Goal: Transaction & Acquisition: Purchase product/service

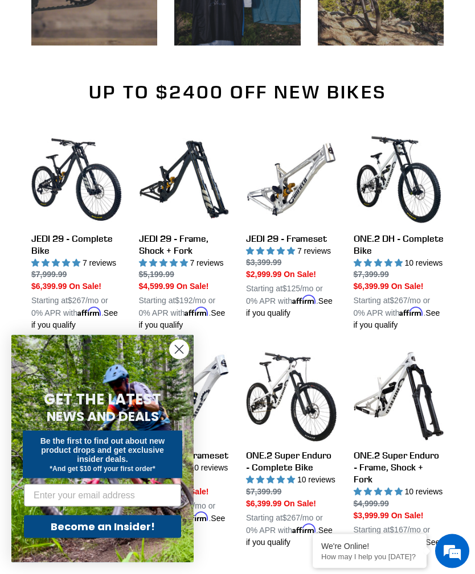
scroll to position [577, 0]
click at [304, 235] on link "JEDI 29 - Frameset" at bounding box center [291, 226] width 90 height 185
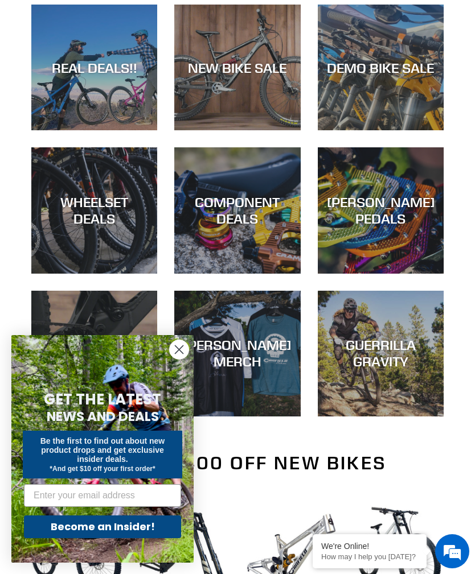
scroll to position [234, 0]
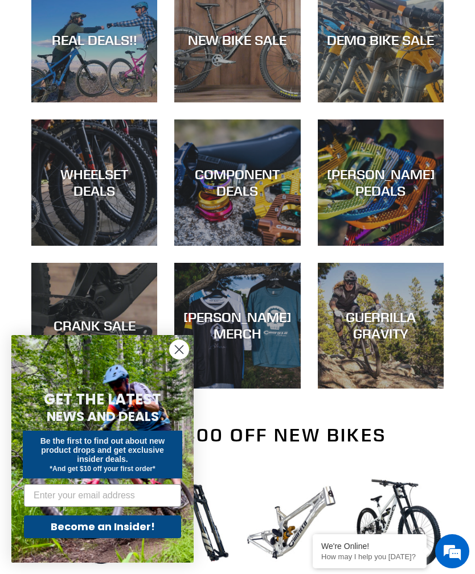
click at [75, 102] on div "REAL DEALS!!" at bounding box center [94, 102] width 126 height 0
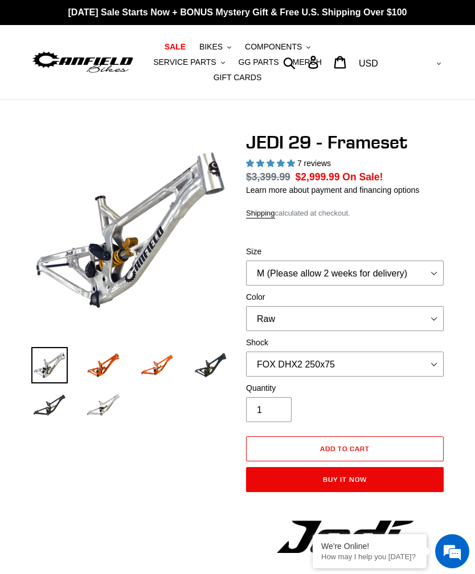
select select "highest-rating"
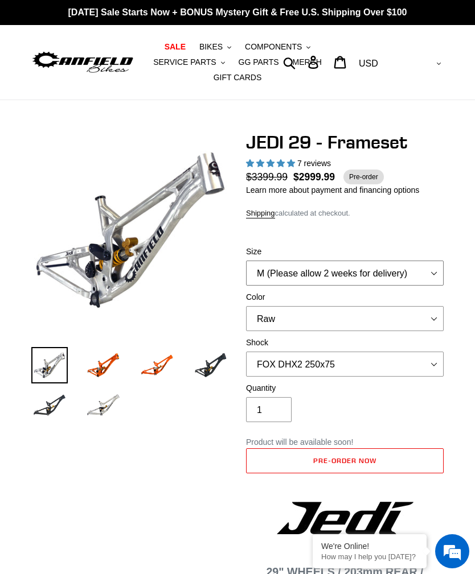
click at [439, 273] on select "M (Please allow 2 weeks for delivery) L (Please allow 2 weeks for delivery) XL" at bounding box center [344, 273] width 197 height 25
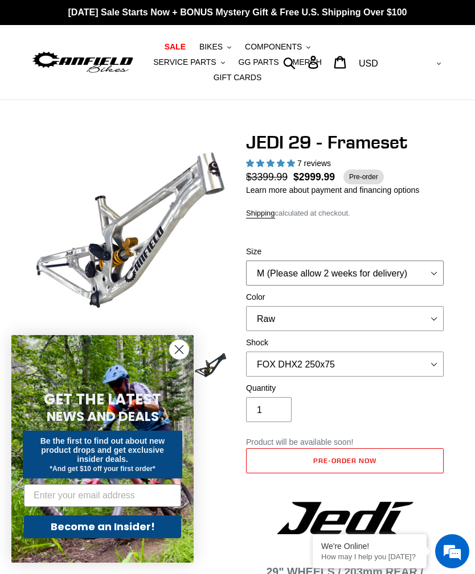
select select "L (Please allow 2 weeks for delivery)"
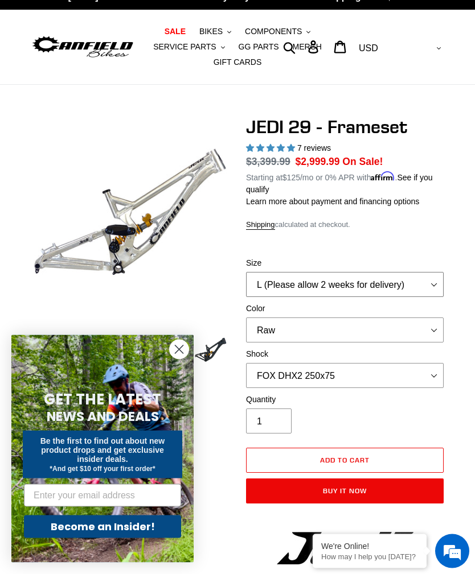
scroll to position [16, 0]
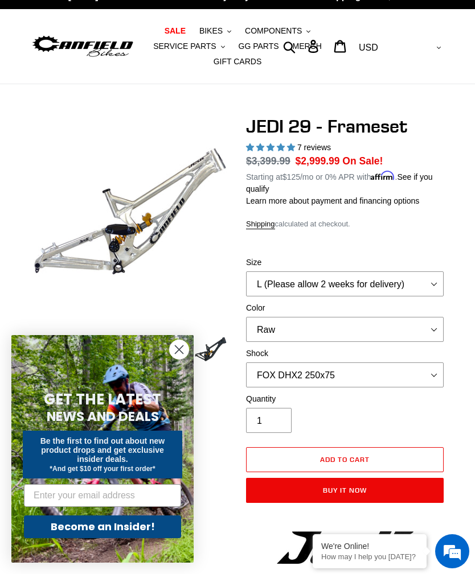
click at [183, 354] on icon "Close dialog" at bounding box center [179, 350] width 8 height 8
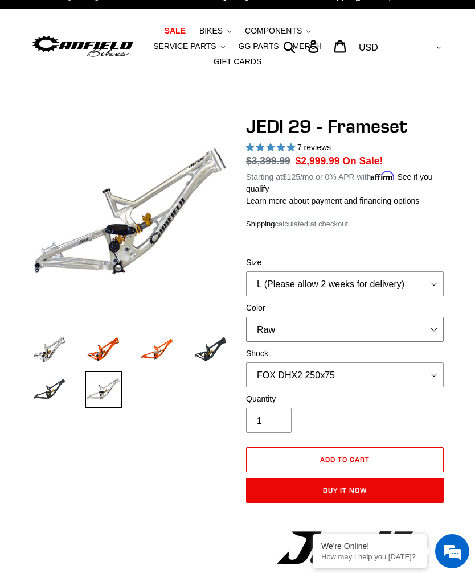
click at [439, 322] on select "Orange Raw Stealth Black" at bounding box center [344, 329] width 197 height 25
click at [435, 372] on select "No Shock FOX DHX2 250x75 RockShox Vivid Ultimate DH 250x75 EXT e-Storia LOX V3" at bounding box center [344, 374] width 197 height 25
click at [428, 373] on select "No Shock FOX DHX2 250x75 RockShox Vivid Ultimate DH 250x75 EXT e-Storia LOX V3" at bounding box center [344, 374] width 197 height 25
click at [435, 370] on select "No Shock FOX DHX2 250x75 RockShox Vivid Ultimate DH 250x75 EXT e-Storia LOX V3" at bounding box center [344, 374] width 197 height 25
click at [430, 370] on select "No Shock FOX DHX2 250x75 RockShox Vivid Ultimate DH 250x75 EXT e-Storia LOX V3" at bounding box center [344, 374] width 197 height 25
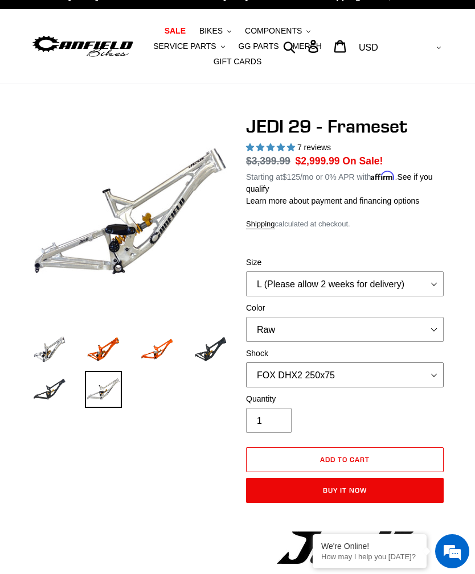
select select "RockShox Vivid Ultimate DH 250x75"
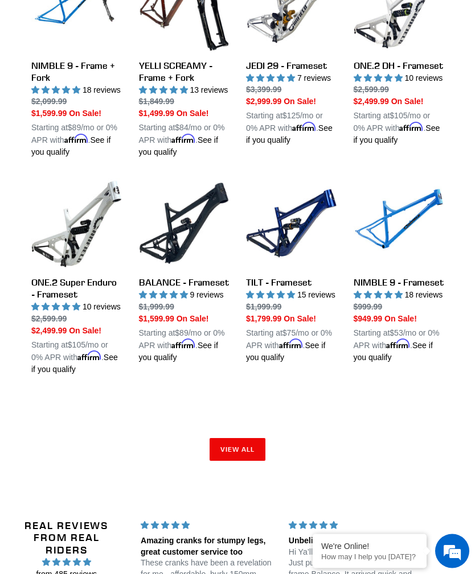
scroll to position [1436, 0]
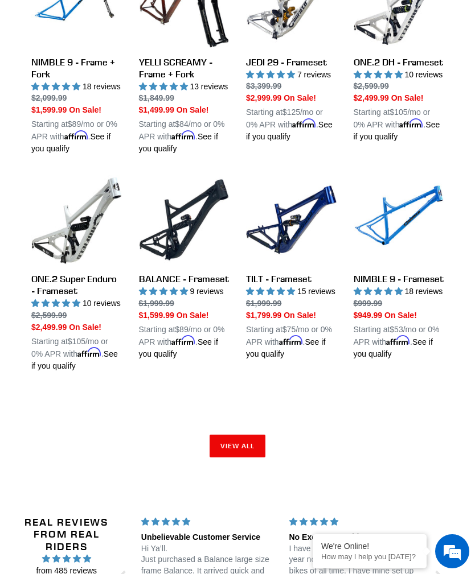
click at [246, 458] on link "View all" at bounding box center [237, 446] width 56 height 23
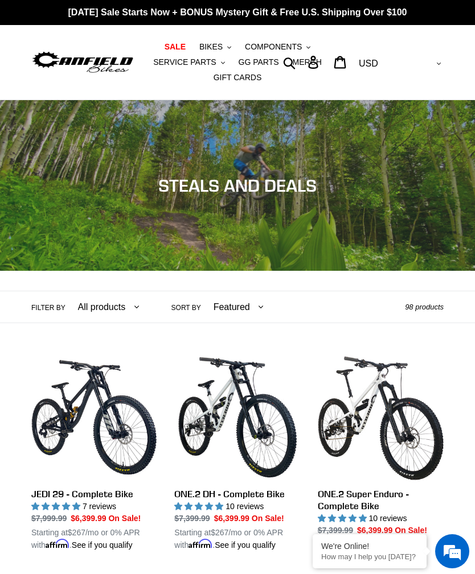
scroll to position [8, 0]
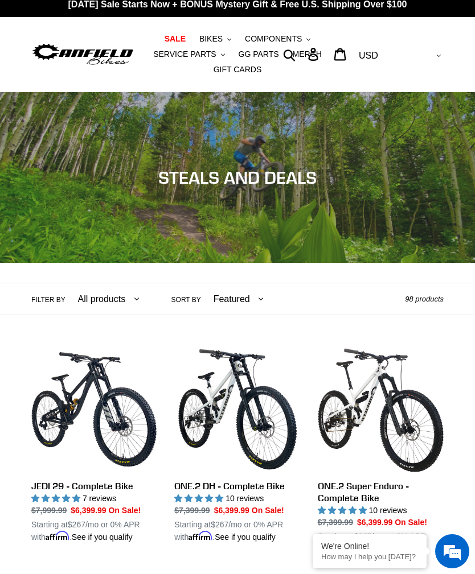
click at [125, 304] on select "All products 275 29er balance BFCM23 BFCM24 BOGO23 CBF Chain Components Crampon…" at bounding box center [106, 298] width 76 height 31
select select "/collections/mtb-sale/tilt"
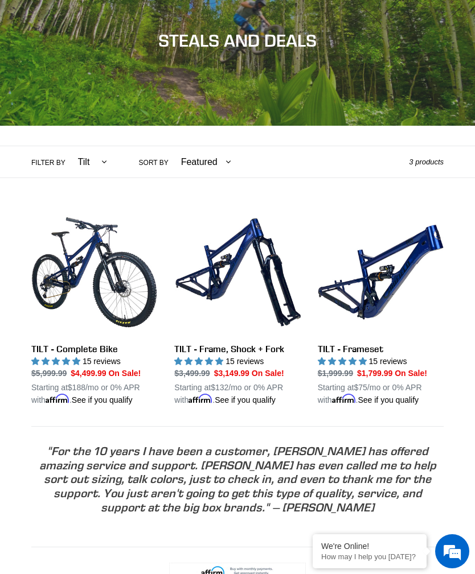
scroll to position [163, 0]
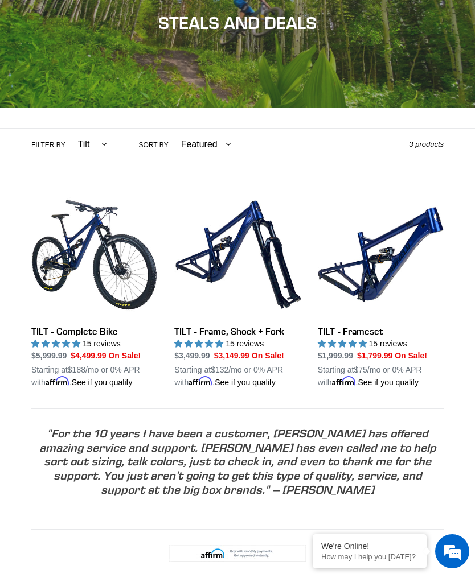
click at [372, 291] on link "TILT - Frameset" at bounding box center [381, 290] width 126 height 197
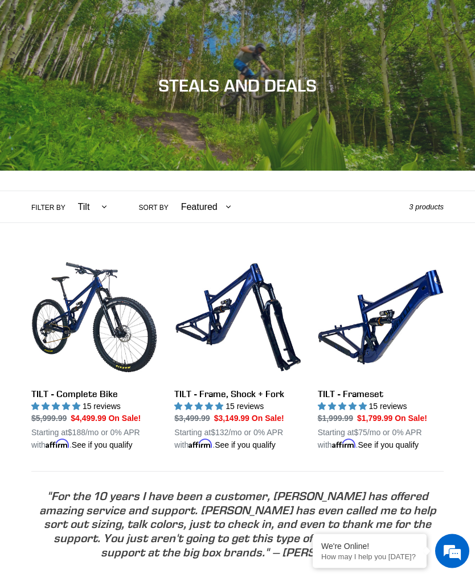
scroll to position [0, 0]
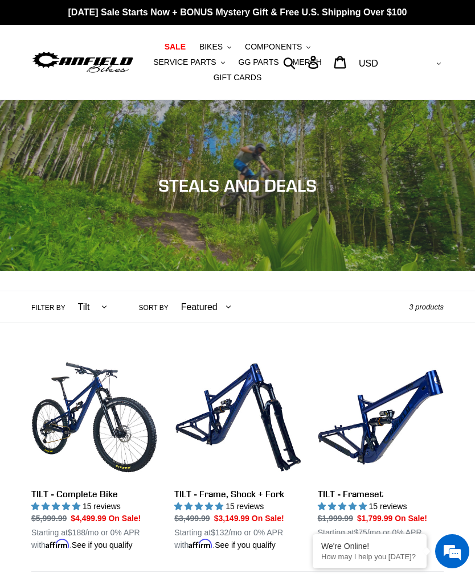
click at [289, 50] on span "COMPONENTS" at bounding box center [273, 47] width 57 height 10
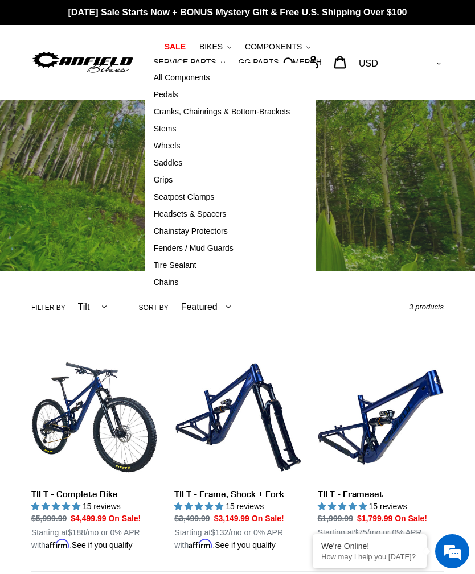
click at [164, 116] on span "Cranks, Chainrings & Bottom-Brackets" at bounding box center [222, 112] width 137 height 10
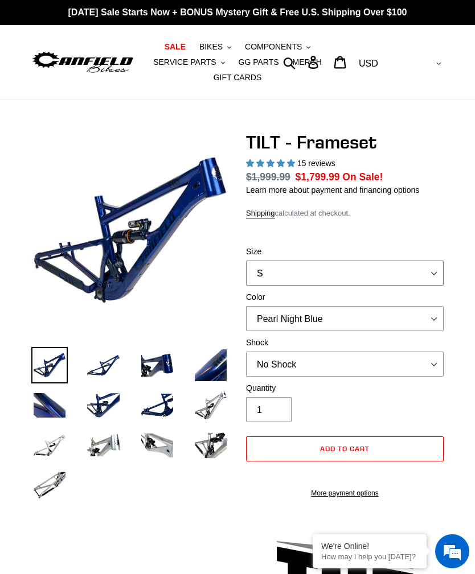
click at [429, 269] on select "S M L XL" at bounding box center [344, 273] width 197 height 25
select select "highest-rating"
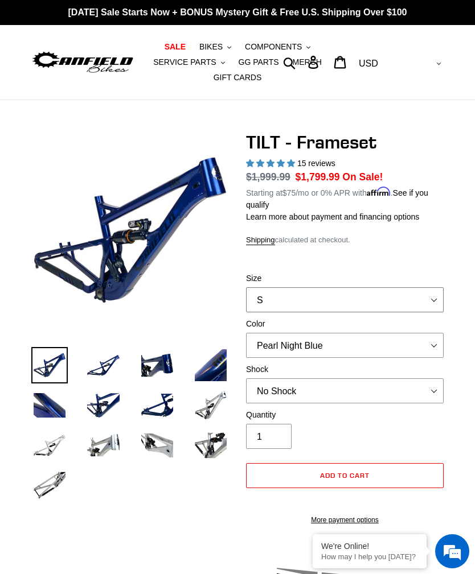
select select "L"
click at [429, 345] on select "Pearl Night Blue Stealth Silver" at bounding box center [344, 345] width 197 height 25
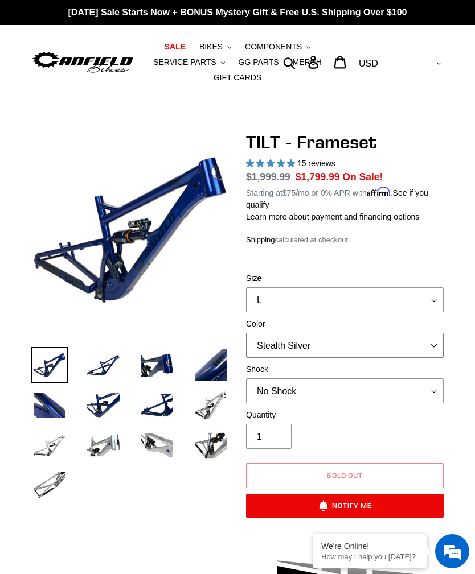
click at [432, 339] on select "Pearl Night Blue Stealth Silver" at bounding box center [344, 345] width 197 height 25
select select "Pearl Night Blue"
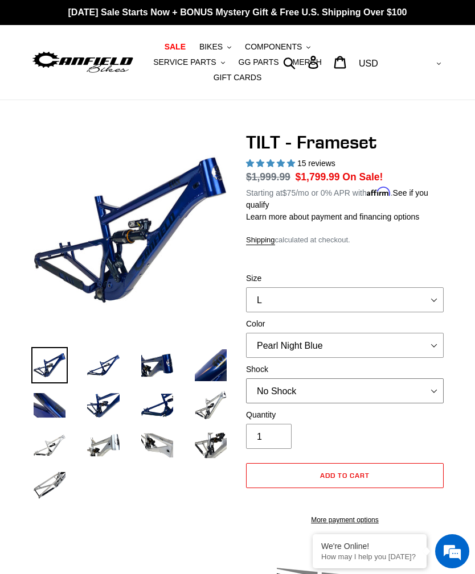
click at [430, 387] on select "No Shock Cane Creek DB Kitsuma Air RockShox Deluxe Ultimate Fox FLOAT X EXT Sto…" at bounding box center [344, 390] width 197 height 25
click at [431, 389] on select "No Shock Cane Creek DB Kitsuma Air RockShox Deluxe Ultimate Fox FLOAT X EXT Sto…" at bounding box center [344, 390] width 197 height 25
click at [430, 392] on select "No Shock Cane Creek DB Kitsuma Air RockShox Deluxe Ultimate Fox FLOAT X EXT Sto…" at bounding box center [344, 390] width 197 height 25
click at [434, 386] on select "No Shock Cane Creek DB Kitsuma Air RockShox Deluxe Ultimate Fox FLOAT X EXT Sto…" at bounding box center [344, 390] width 197 height 25
click at [437, 388] on select "No Shock Cane Creek DB Kitsuma Air RockShox Deluxe Ultimate Fox FLOAT X EXT Sto…" at bounding box center [344, 390] width 197 height 25
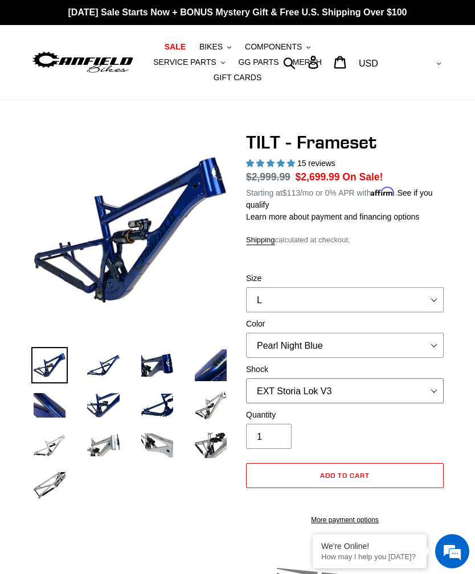
select select "Cane Creek DB Kitsuma Air"
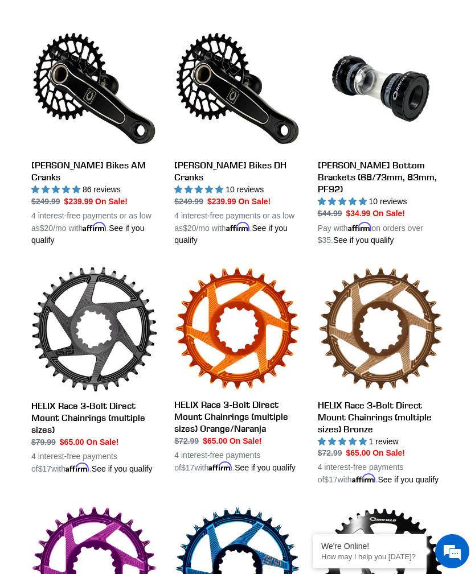
scroll to position [298, 0]
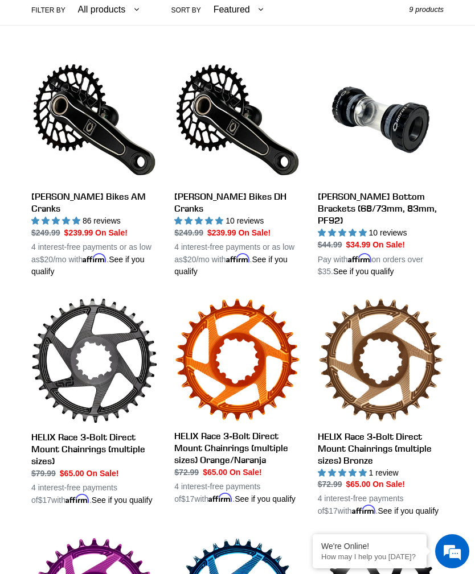
click at [69, 188] on link "[PERSON_NAME] Bikes AM Cranks" at bounding box center [94, 167] width 126 height 221
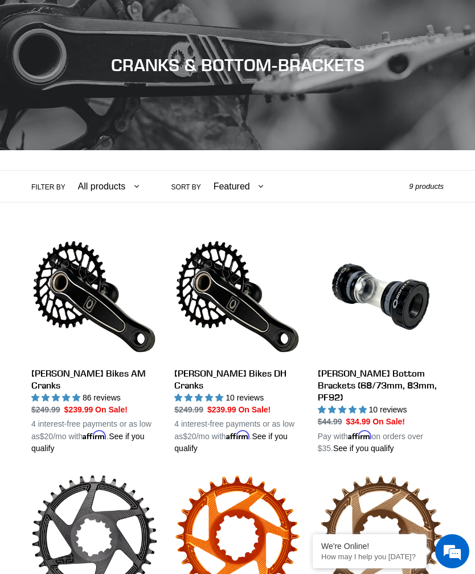
scroll to position [0, 0]
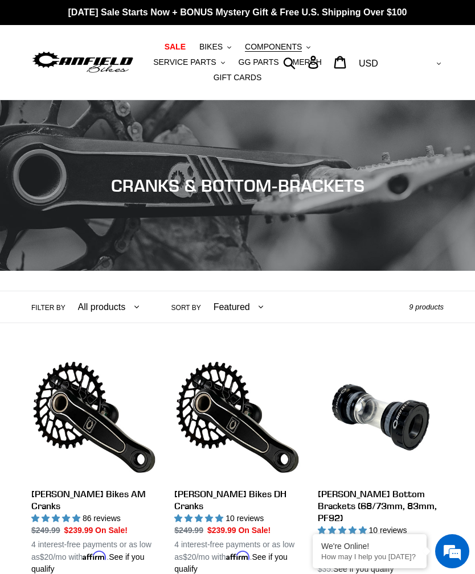
click at [292, 49] on span "COMPONENTS" at bounding box center [273, 47] width 57 height 10
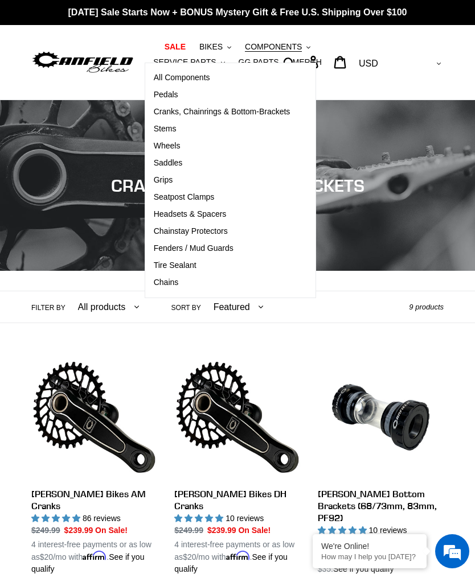
click at [157, 132] on span "Stems" at bounding box center [165, 129] width 23 height 10
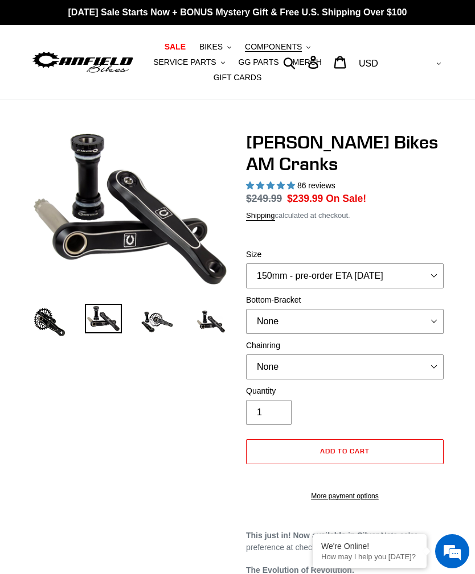
select select "highest-rating"
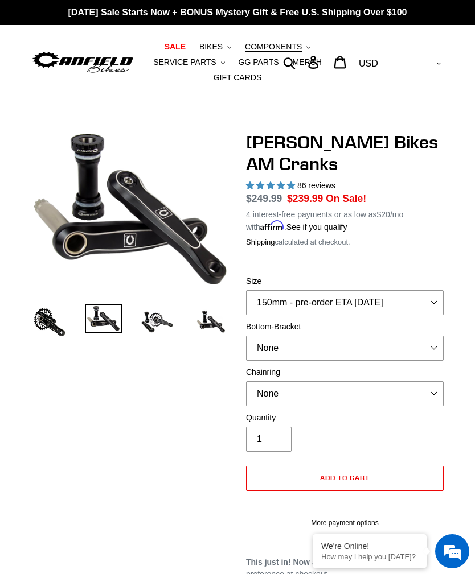
click at [431, 275] on label "Size" at bounding box center [344, 281] width 197 height 12
click at [431, 290] on select "150mm - pre-order ETA 9/30/25 155mm - pre-order ETA 9/30/25 160mm - pre-order E…" at bounding box center [344, 302] width 197 height 25
select select "170mm - pre-order ETA 9/30/25"
click at [425, 351] on select "None BSA Threaded 68/73mm Press Fit PF92" at bounding box center [344, 348] width 197 height 25
click at [434, 392] on select "None 30t Round (Boost 148) 30t Oval (Boost 148) 32t Round (Boost 148) 32t Oval …" at bounding box center [344, 393] width 197 height 25
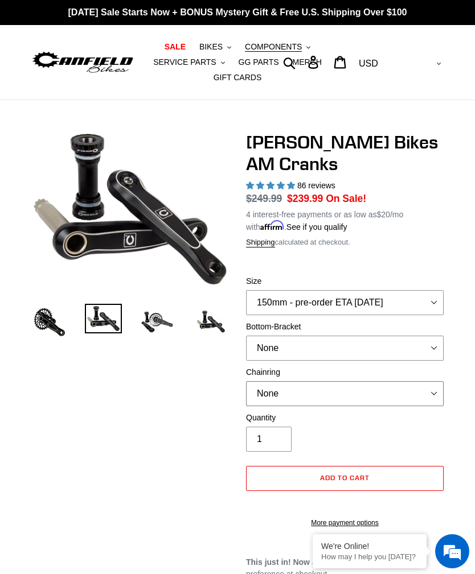
select select "30t Round (Boost 148)"
click at [207, 324] on img at bounding box center [210, 322] width 36 height 36
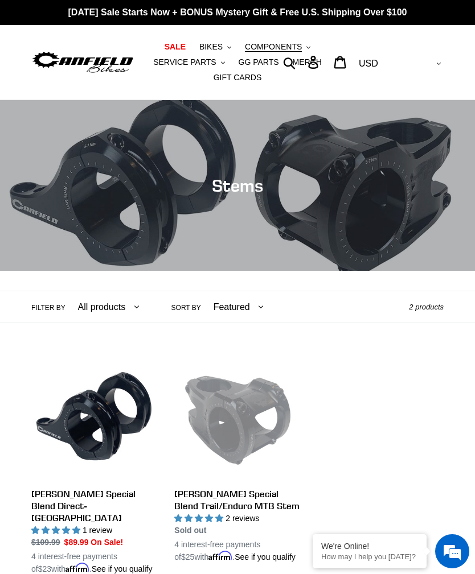
click at [296, 51] on span "COMPONENTS" at bounding box center [273, 47] width 57 height 10
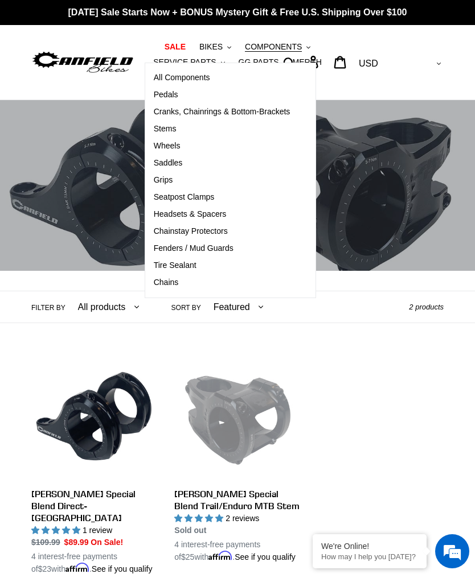
click at [160, 203] on link "Seatpost Clamps" at bounding box center [222, 197] width 154 height 17
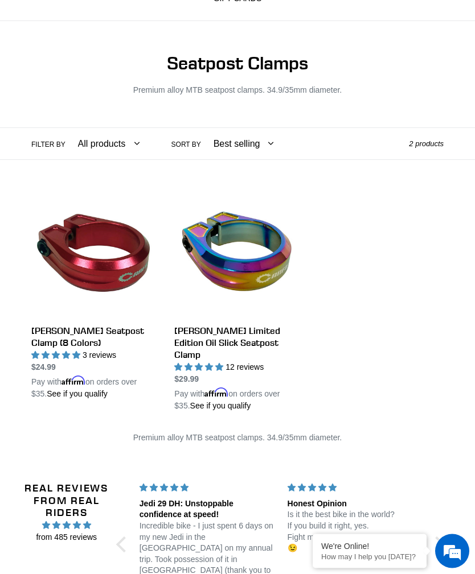
scroll to position [79, 0]
click at [90, 253] on link "Canfield Seatpost Clamp (8 Colors)" at bounding box center [94, 295] width 126 height 209
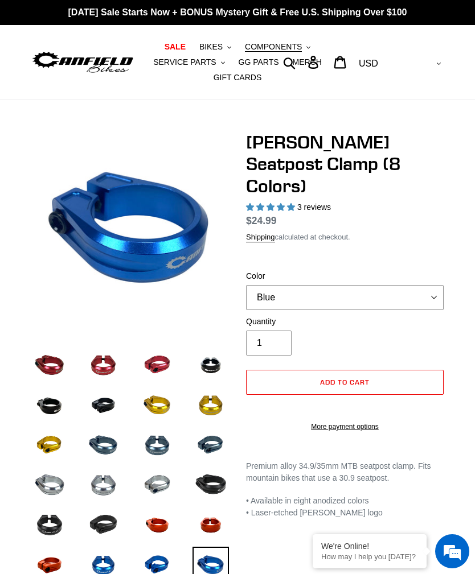
select select "highest-rating"
click at [426, 285] on select "Blue Black Gold Grey Red Silver Stealth Black Orange" at bounding box center [344, 297] width 197 height 25
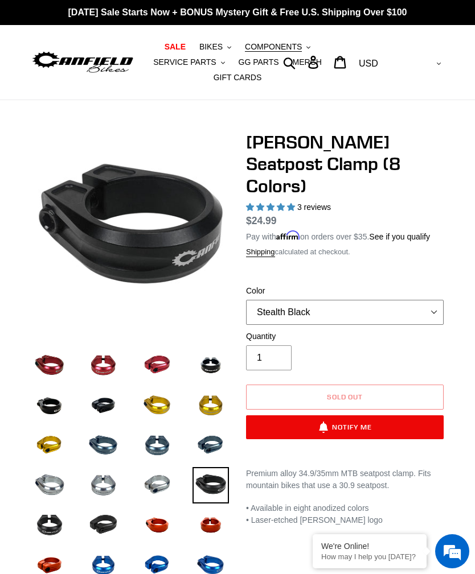
click at [434, 300] on select "Blue Black Gold Grey Red Silver Stealth Black Orange" at bounding box center [344, 312] width 197 height 25
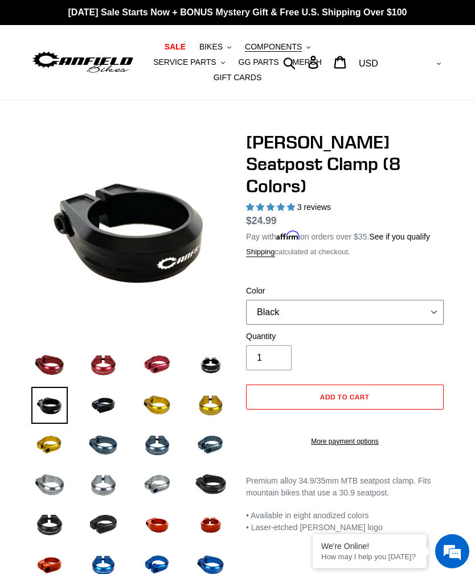
click at [427, 300] on select "Blue Black Gold Grey Red Silver Stealth Black Orange" at bounding box center [344, 312] width 197 height 25
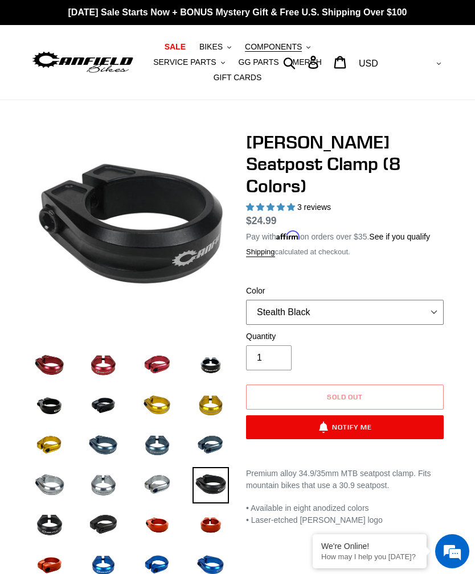
click at [425, 300] on select "Blue Black Gold Grey Red Silver Stealth Black Orange" at bounding box center [344, 312] width 197 height 25
select select "Grey"
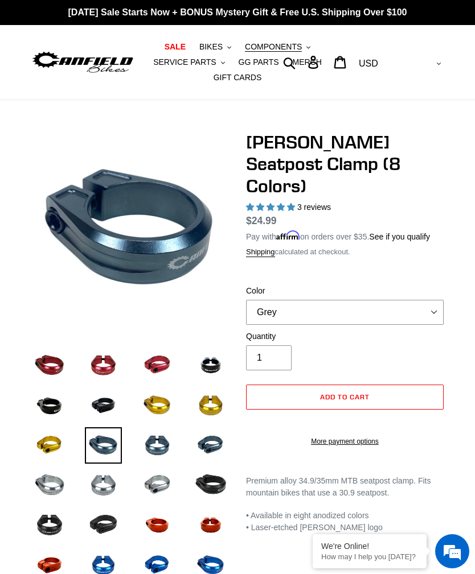
click at [295, 47] on span "COMPONENTS" at bounding box center [273, 47] width 57 height 10
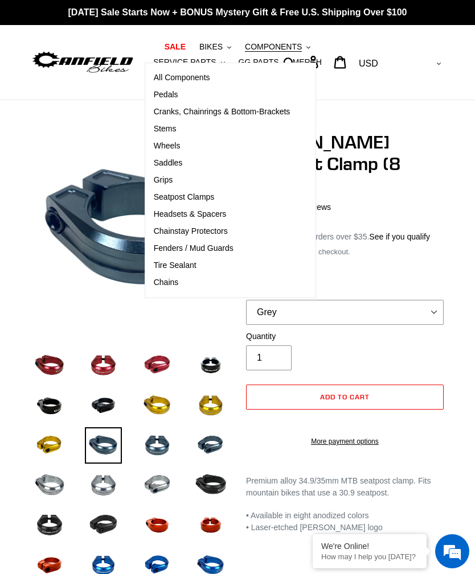
click at [170, 248] on span "Fenders / Mud Guards" at bounding box center [194, 249] width 80 height 10
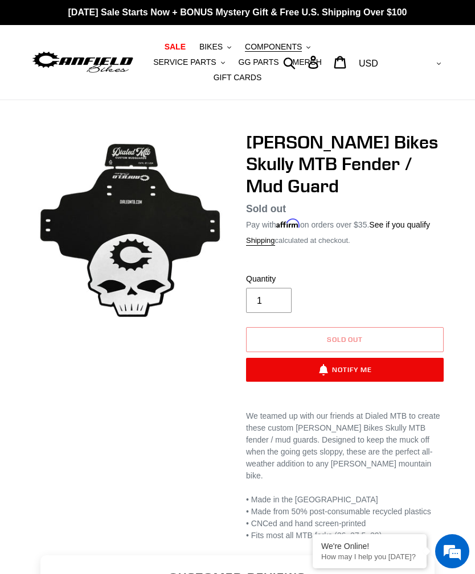
click at [271, 65] on span "GG PARTS" at bounding box center [258, 62] width 40 height 10
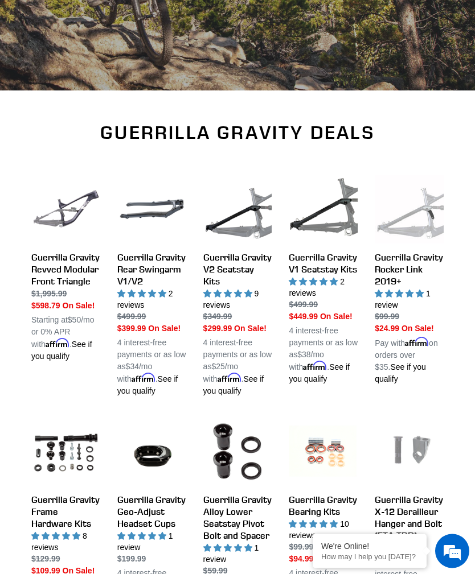
scroll to position [283, 0]
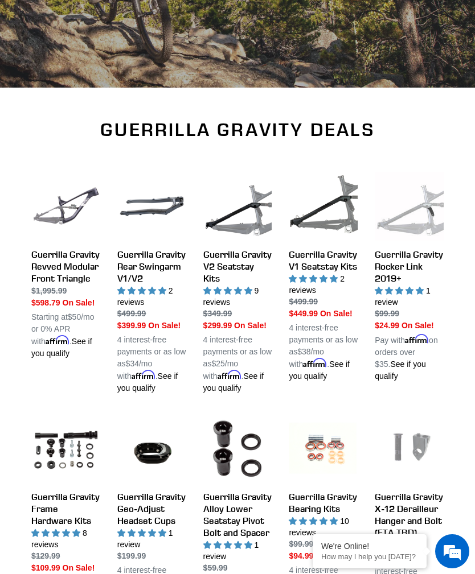
click at [64, 261] on link "Guerrilla Gravity Revved Modular Front Triangle" at bounding box center [65, 266] width 69 height 188
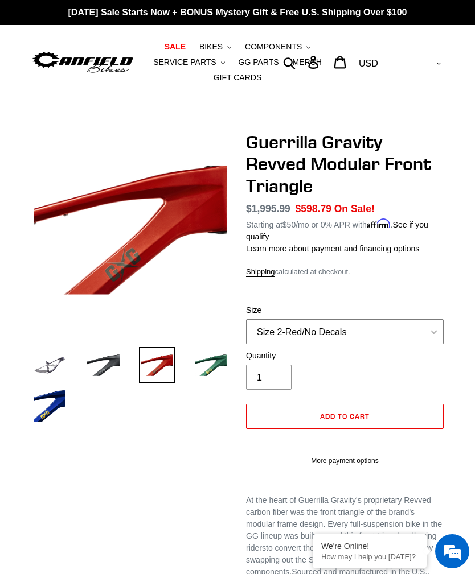
click at [426, 323] on select "Size 2-Gloss Black/No Decals Size 2-Black/Red Decals Size 2-Black/Silver Decals…" at bounding box center [344, 331] width 197 height 25
click at [421, 324] on select "Size 2-Gloss Black/No Decals Size 2-Black/Red Decals Size 2-Black/Silver Decals…" at bounding box center [344, 331] width 197 height 25
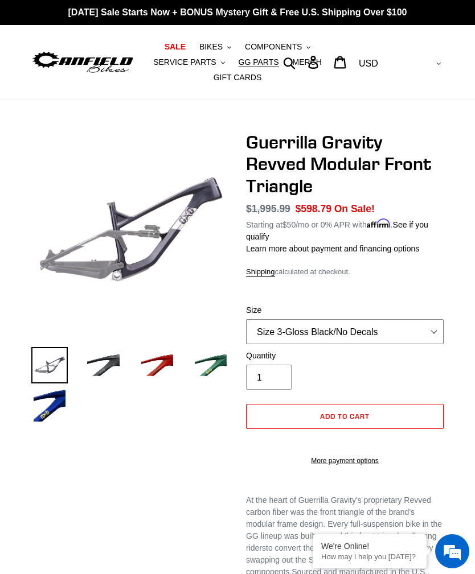
click at [433, 331] on select "Size 2-Gloss Black/No Decals Size 2-Black/Red Decals Size 2-Black/Silver Decals…" at bounding box center [344, 331] width 197 height 25
click at [427, 333] on select "Size 2-Gloss Black/No Decals Size 2-Black/Red Decals Size 2-Black/Silver Decals…" at bounding box center [344, 331] width 197 height 25
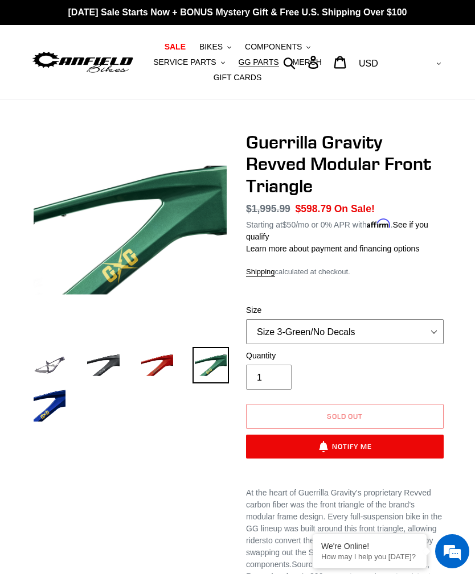
click at [422, 323] on select "Size 2-Gloss Black/No Decals Size 2-Black/Red Decals Size 2-Black/Silver Decals…" at bounding box center [344, 331] width 197 height 25
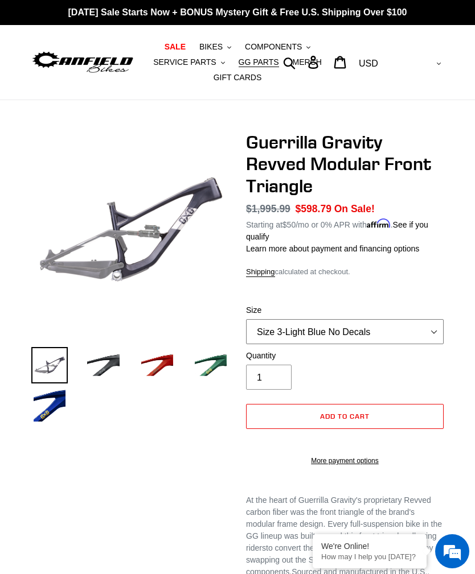
click at [431, 327] on select "Size 2-Gloss Black/No Decals Size 2-Black/Red Decals Size 2-Black/Silver Decals…" at bounding box center [344, 331] width 197 height 25
select select "Size 3-LTD Blue/No Decals"
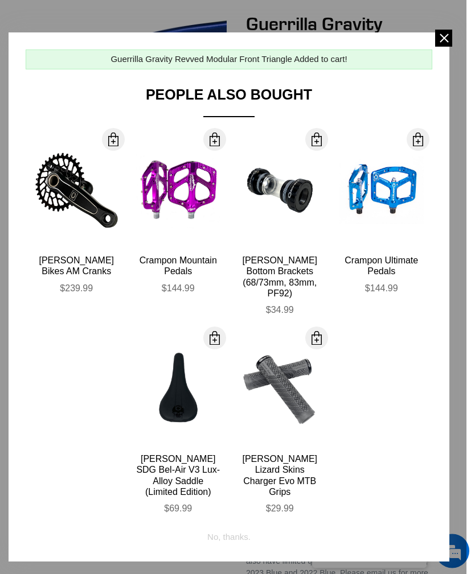
scroll to position [118, 0]
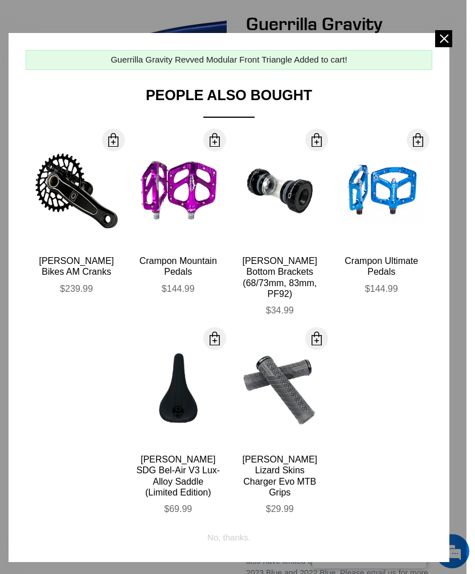
click at [444, 34] on span at bounding box center [443, 38] width 17 height 17
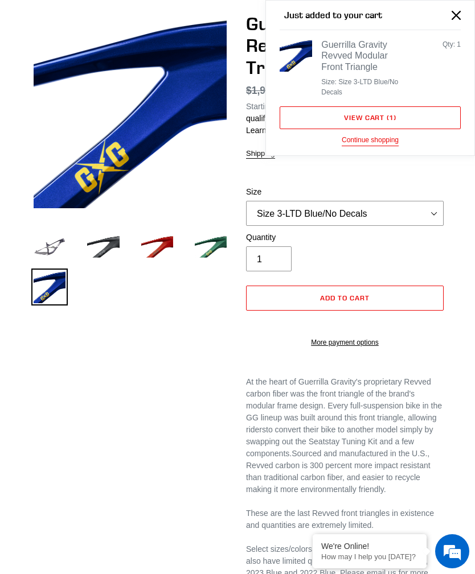
click at [458, 14] on icon "Close" at bounding box center [455, 15] width 9 height 9
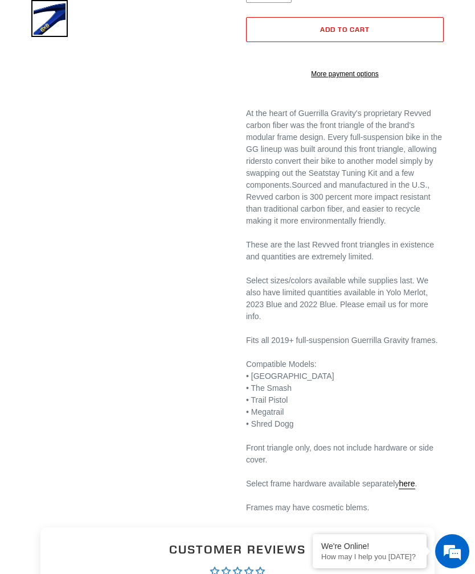
scroll to position [504, 0]
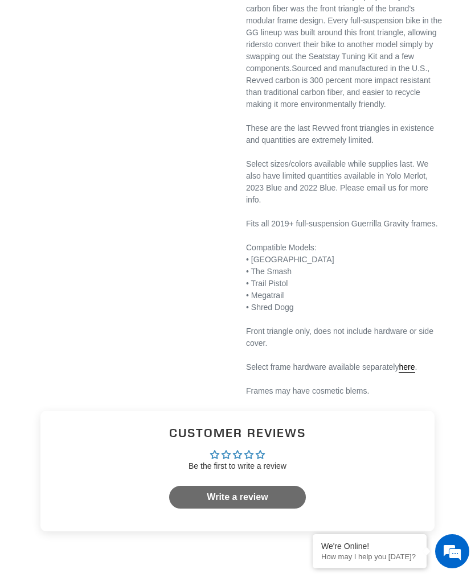
click at [414, 373] on link "here" at bounding box center [406, 367] width 16 height 10
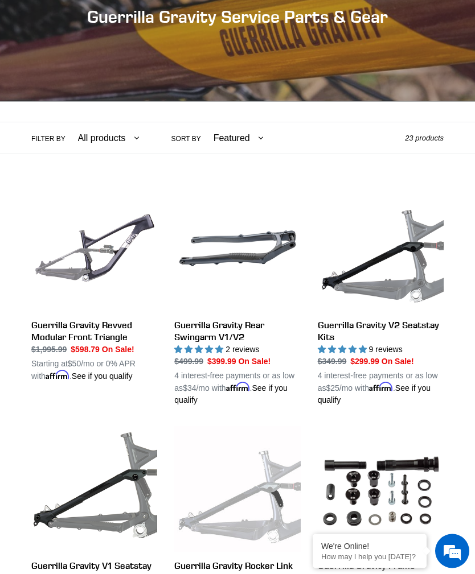
scroll to position [169, 0]
click at [248, 332] on link "Guerrilla Gravity Rear Swingarm V1/V2" at bounding box center [237, 296] width 126 height 221
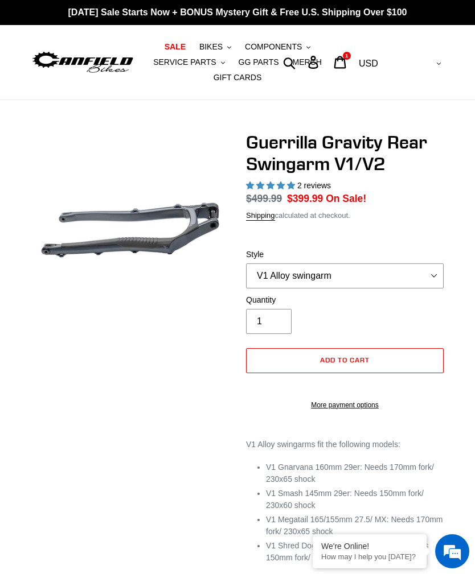
select select "highest-rating"
click at [427, 275] on select "V1 Alloy swingarm V2 Revved Carbon swingarm" at bounding box center [344, 275] width 197 height 25
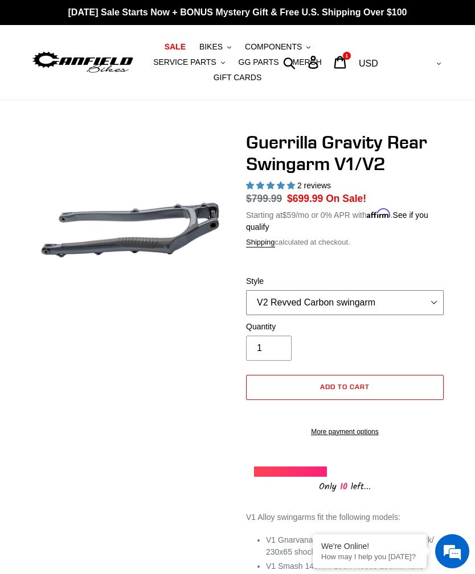
click at [426, 310] on select "V1 Alloy swingarm V2 Revved Carbon swingarm" at bounding box center [344, 302] width 197 height 25
select select "V1 Alloy swingarm"
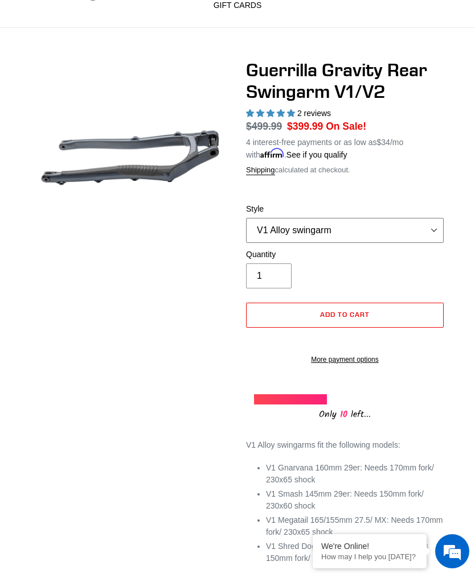
scroll to position [70, 0]
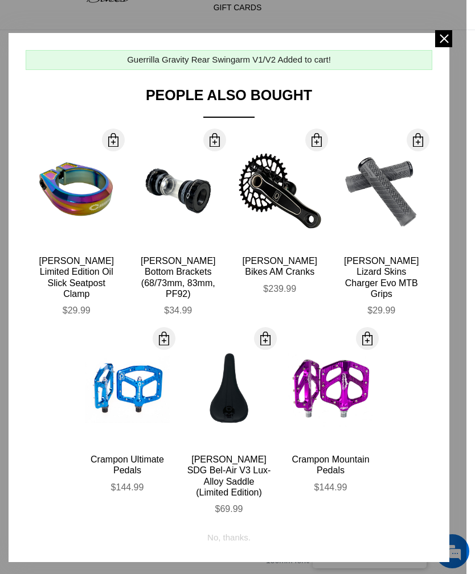
click at [444, 38] on span at bounding box center [443, 38] width 17 height 17
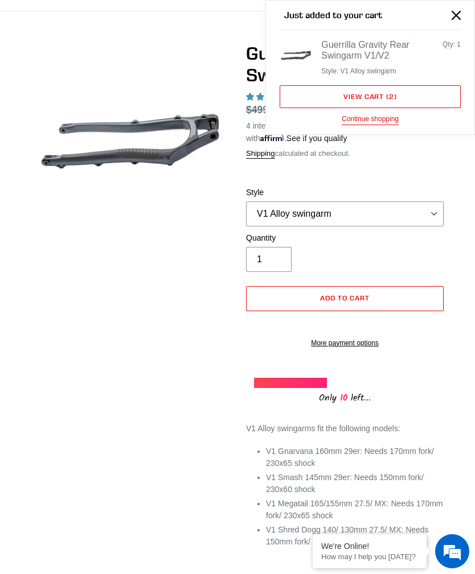
scroll to position [0, 0]
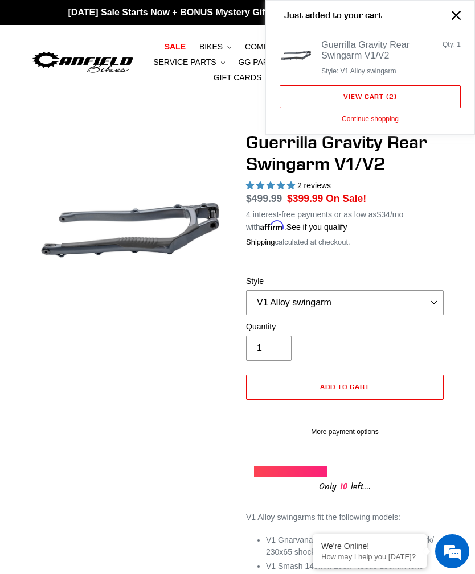
click at [388, 122] on button "Continue shopping" at bounding box center [369, 119] width 57 height 11
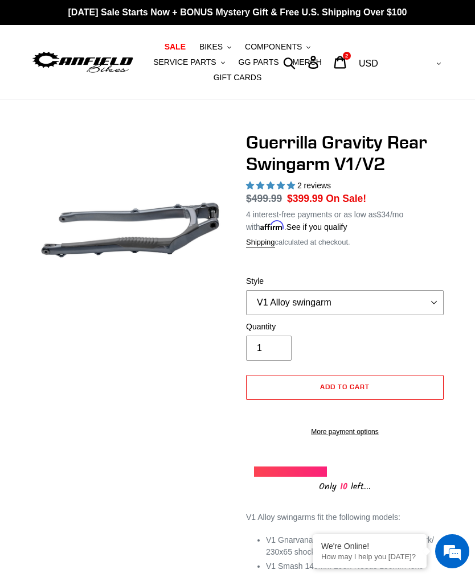
click at [269, 60] on span "GG PARTS" at bounding box center [258, 62] width 40 height 10
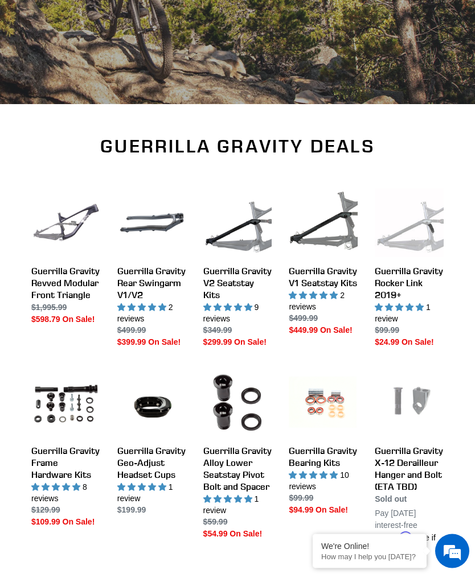
scroll to position [266, 0]
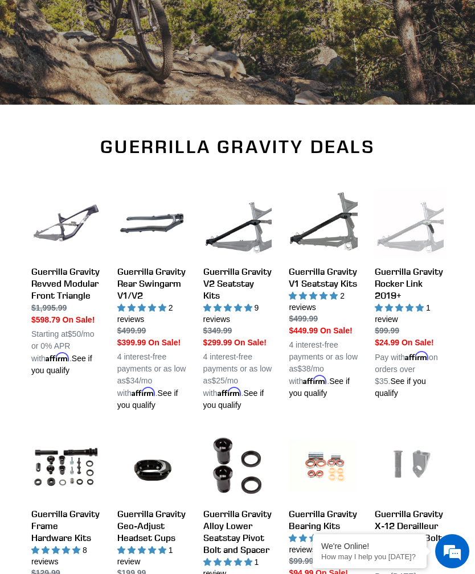
click at [335, 290] on link "Guerrilla Gravity V1 Seatstay Kits" at bounding box center [323, 294] width 69 height 211
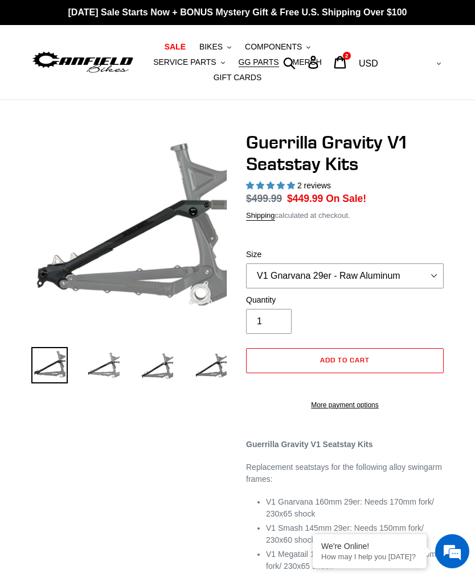
select select "highest-rating"
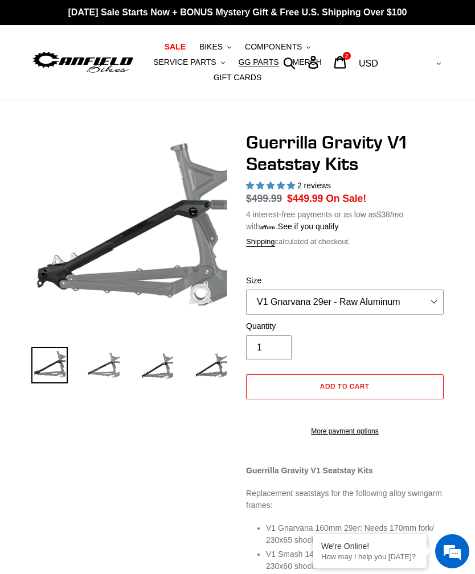
click at [426, 281] on label "Size" at bounding box center [344, 281] width 197 height 12
click at [426, 290] on select "V1 Gnarvana 29er V1 Gnarvana 29er - Raw Aluminum V1 Megatail 27.5/ MX - Raw Alu…" at bounding box center [344, 302] width 197 height 25
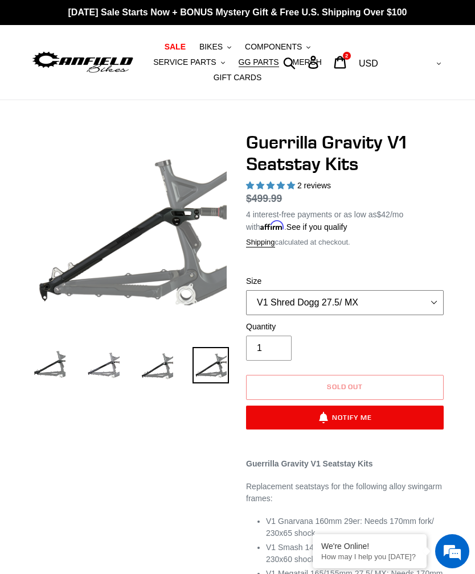
click at [414, 296] on select "V1 Gnarvana 29er V1 Gnarvana 29er - Raw Aluminum V1 Megatail 27.5/ MX - Raw Alu…" at bounding box center [344, 302] width 197 height 25
click at [429, 302] on select "V1 Gnarvana 29er V1 Gnarvana 29er - Raw Aluminum V1 Megatail 27.5/ MX - Raw Alu…" at bounding box center [344, 302] width 197 height 25
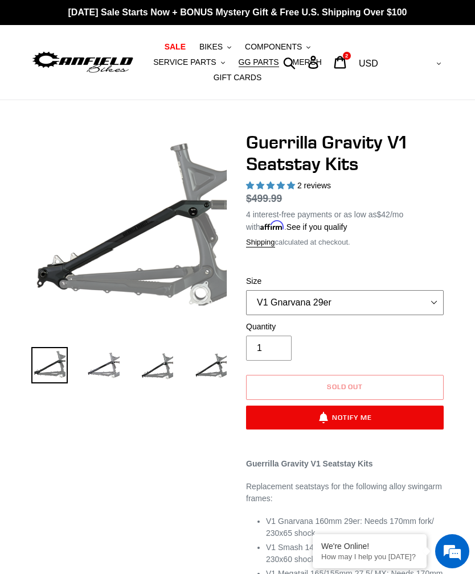
click at [423, 301] on select "V1 Gnarvana 29er V1 Gnarvana 29er - Raw Aluminum V1 Megatail 27.5/ MX - Raw Alu…" at bounding box center [344, 302] width 197 height 25
select select "V1 Gnarvana 29er - Raw Aluminum"
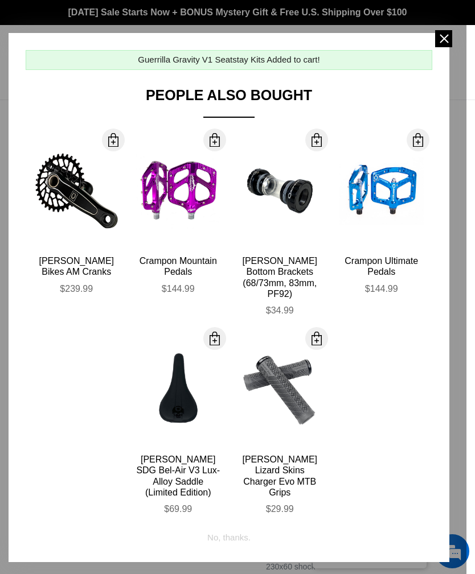
click at [446, 42] on span at bounding box center [443, 38] width 17 height 17
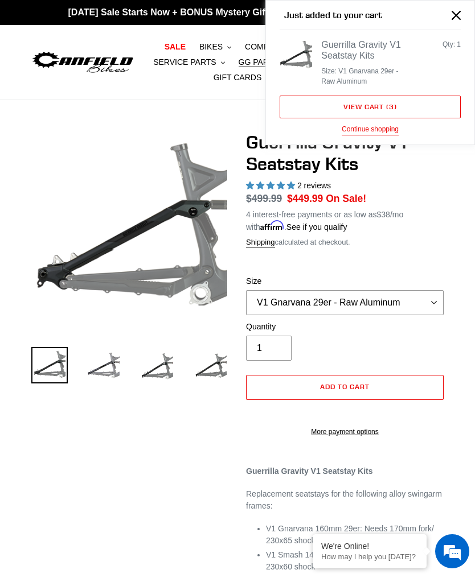
click at [387, 133] on button "Continue shopping" at bounding box center [369, 129] width 57 height 11
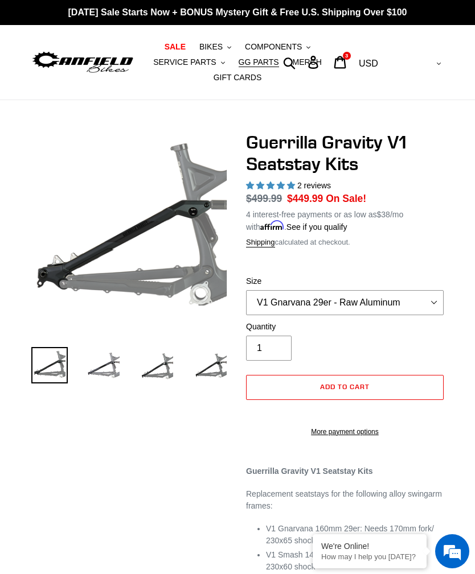
click at [267, 69] on link "GG PARTS" at bounding box center [259, 62] width 52 height 15
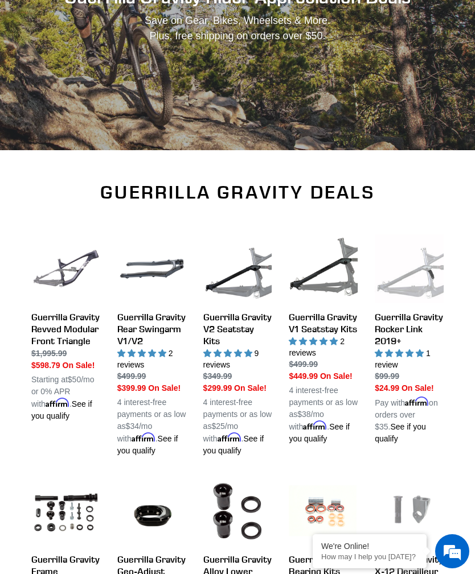
scroll to position [274, 0]
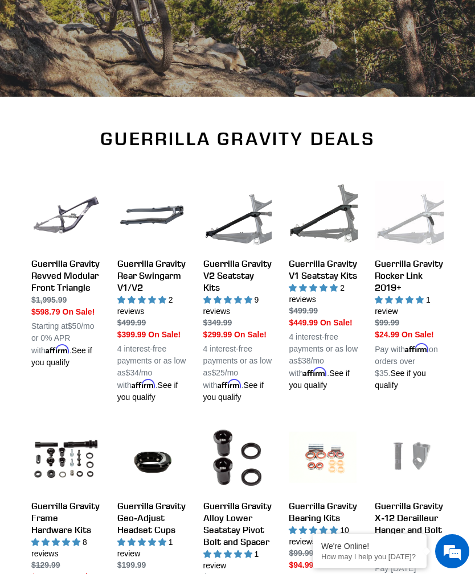
click at [422, 275] on link "Guerrilla Gravity Rocker Link 2019+" at bounding box center [408, 286] width 69 height 211
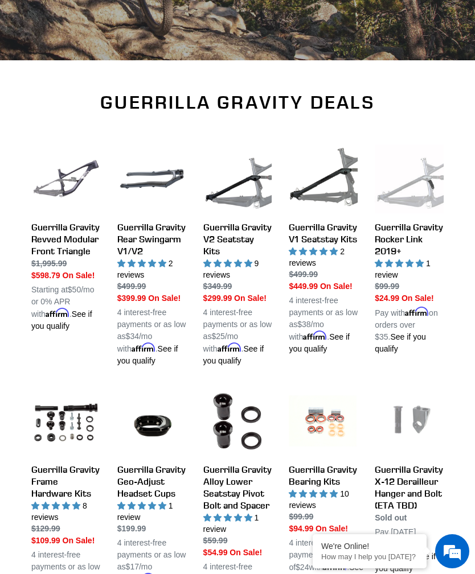
scroll to position [0, 0]
click at [139, 236] on link "Guerrilla Gravity Rear Swingarm V1/V2" at bounding box center [151, 256] width 69 height 223
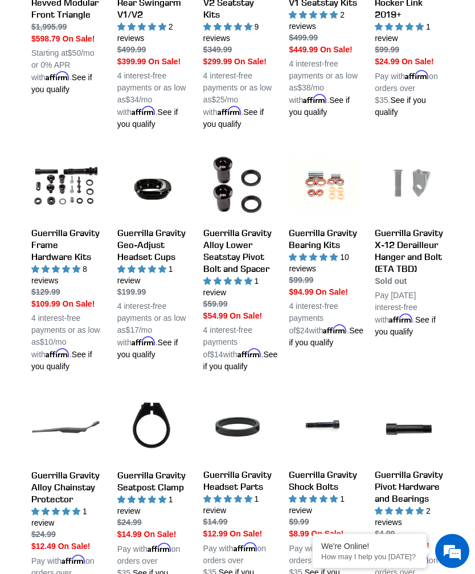
scroll to position [547, 0]
click at [55, 246] on link "Guerrilla Gravity Frame Hardware Kits" at bounding box center [65, 261] width 69 height 223
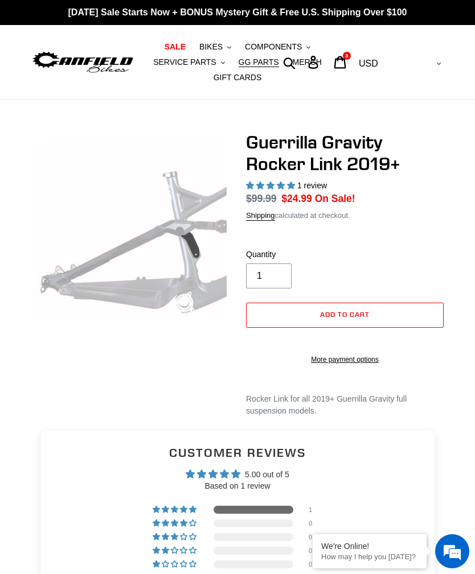
select select "highest-rating"
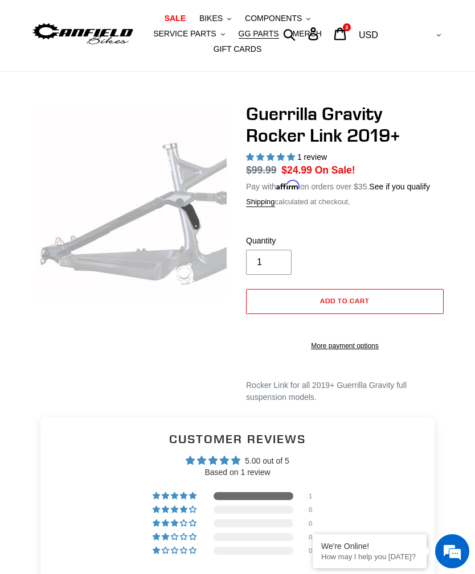
scroll to position [32, 0]
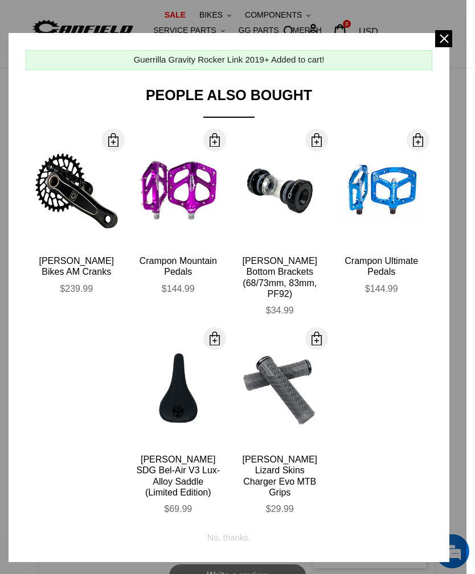
click at [443, 44] on span at bounding box center [443, 38] width 17 height 17
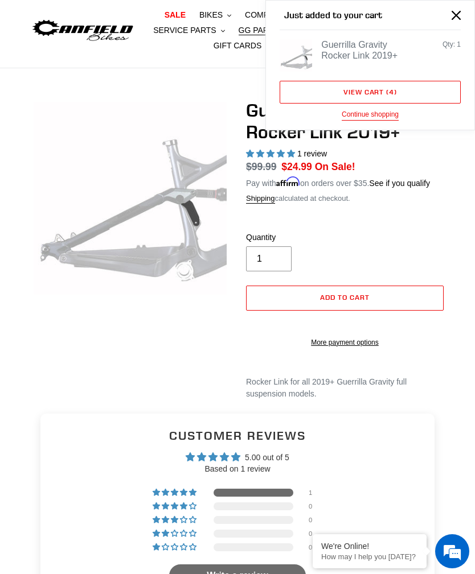
click at [390, 119] on button "Continue shopping" at bounding box center [369, 114] width 57 height 11
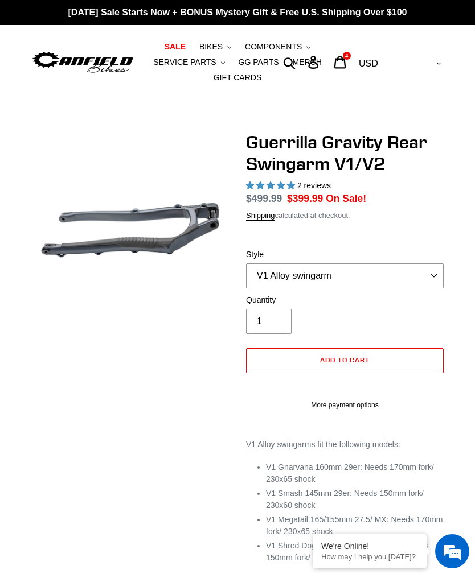
select select "highest-rating"
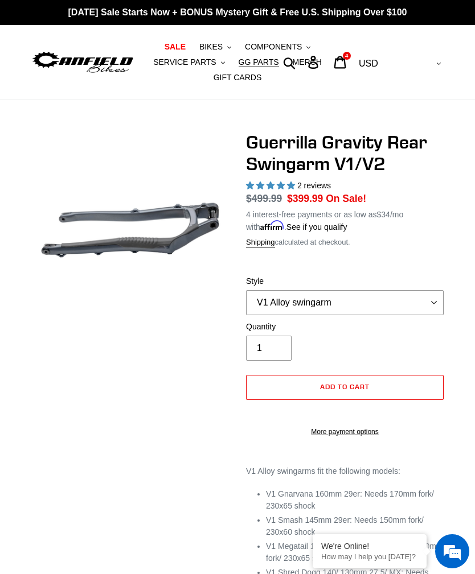
click at [432, 270] on form "Style V1 Alloy swingarm V2 Revved Carbon swingarm V1 Alloy swingarm V2 Revved C…" at bounding box center [344, 352] width 197 height 191
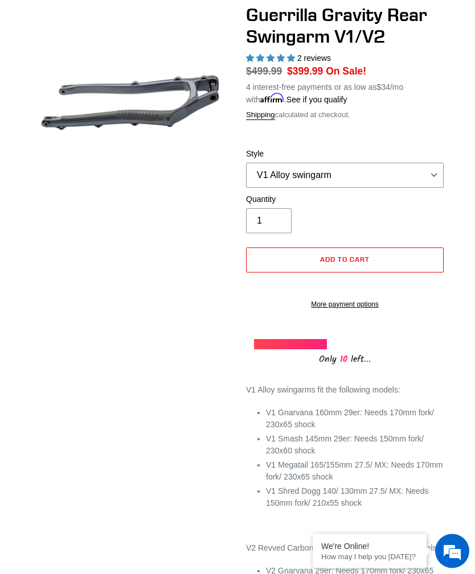
scroll to position [127, 0]
click at [429, 166] on select "V1 Alloy swingarm V2 Revved Carbon swingarm" at bounding box center [344, 175] width 197 height 25
select select "V2 Revved Carbon swingarm"
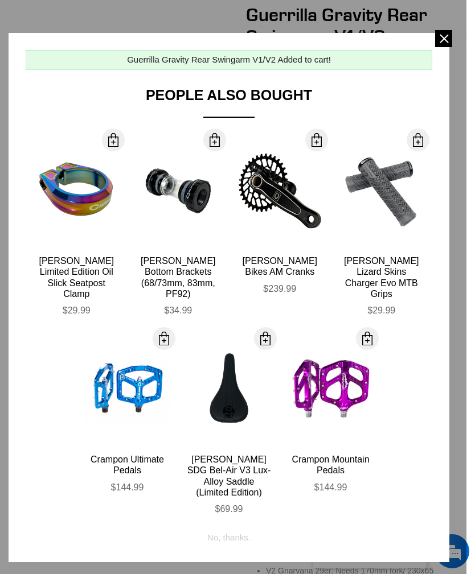
click at [444, 32] on span at bounding box center [443, 38] width 17 height 17
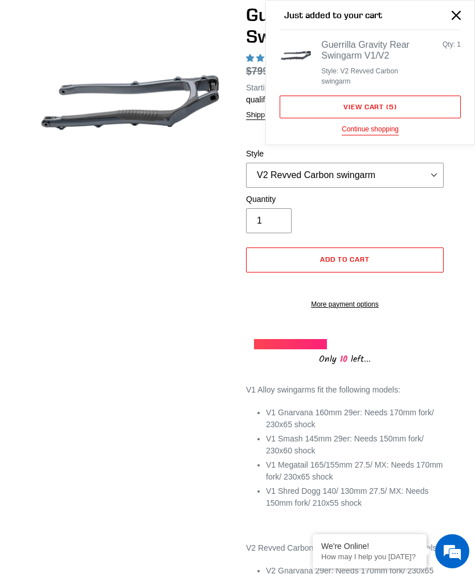
click at [392, 133] on button "Continue shopping" at bounding box center [369, 129] width 57 height 11
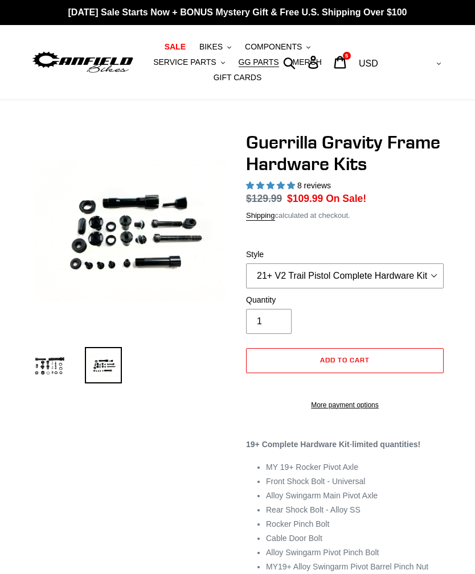
select select "highest-rating"
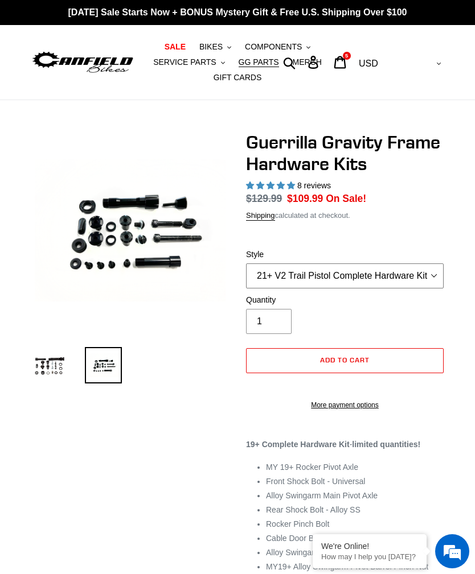
click at [429, 273] on select "19+ Hardware Kit 21+ V2 Trail Pistol Complete Hardware Kit" at bounding box center [344, 275] width 197 height 25
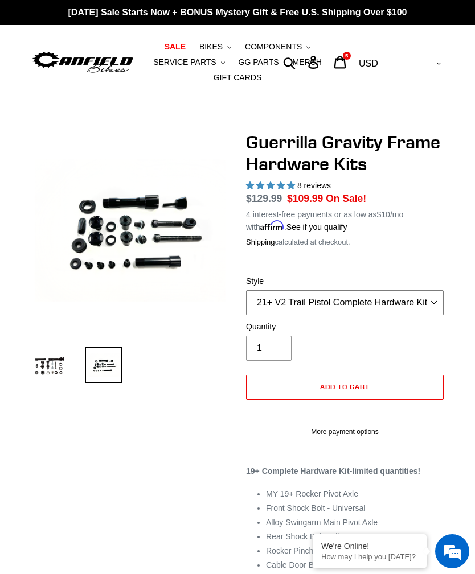
select select "19+ Hardware Kit"
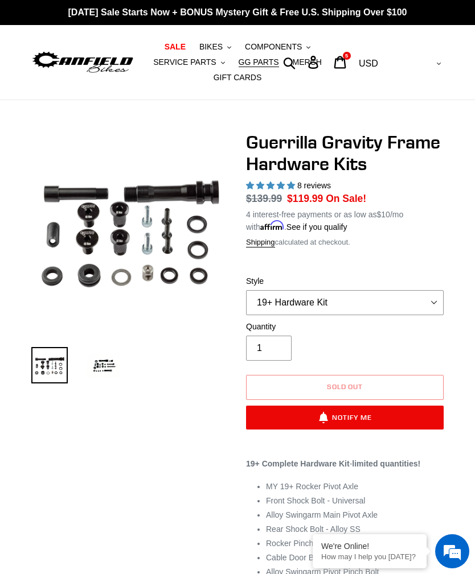
click at [260, 67] on span "GG PARTS" at bounding box center [258, 62] width 40 height 10
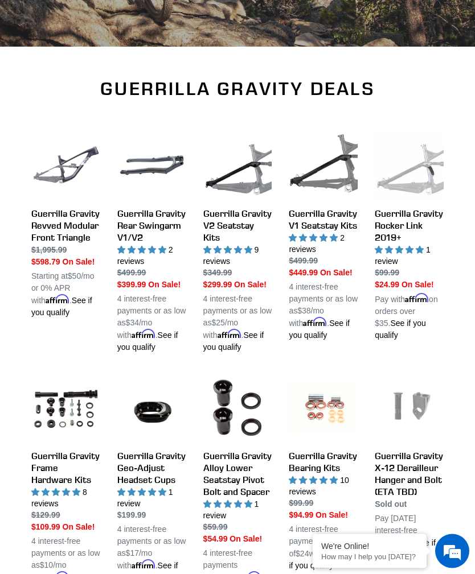
scroll to position [253, 0]
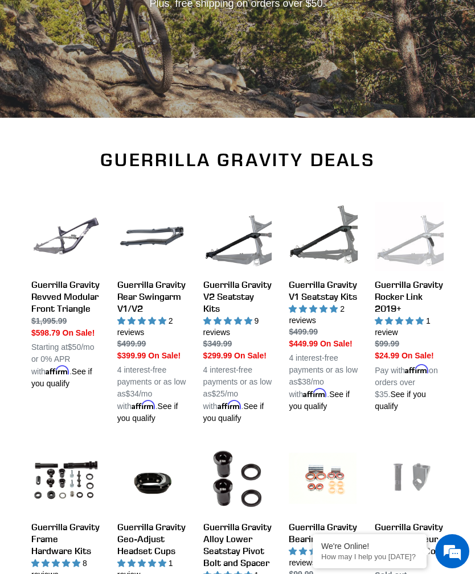
click at [73, 236] on link "Guerrilla Gravity Revved Modular Front Triangle" at bounding box center [65, 296] width 69 height 188
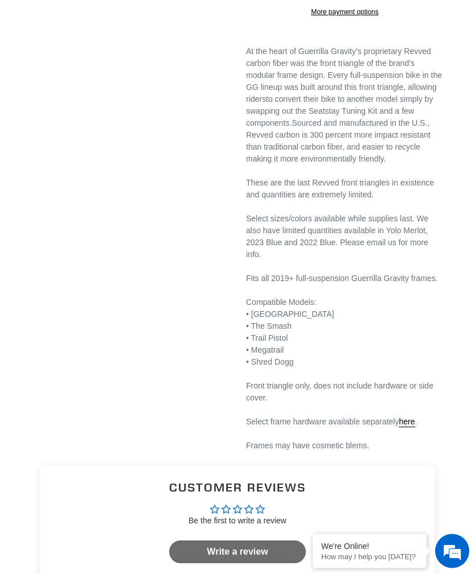
scroll to position [449, 0]
click at [414, 427] on link "here" at bounding box center [406, 422] width 16 height 10
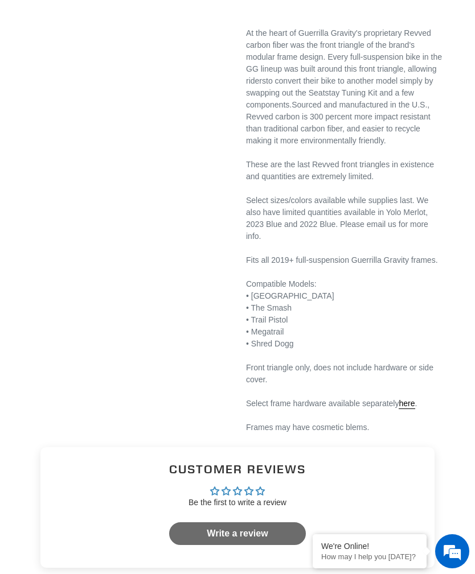
scroll to position [0, 0]
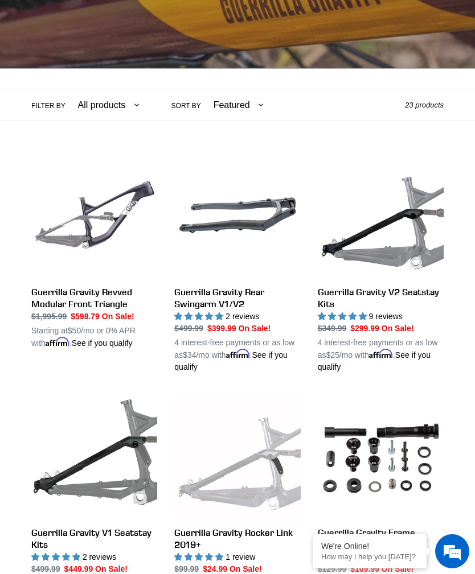
scroll to position [208, 0]
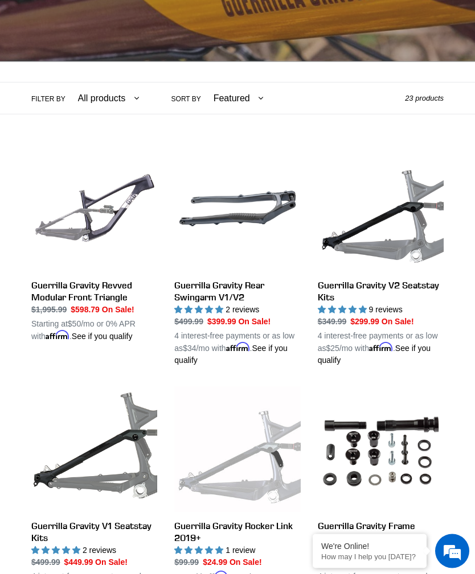
click at [431, 282] on link "Guerrilla Gravity V2 Seatstay Kits" at bounding box center [381, 256] width 126 height 221
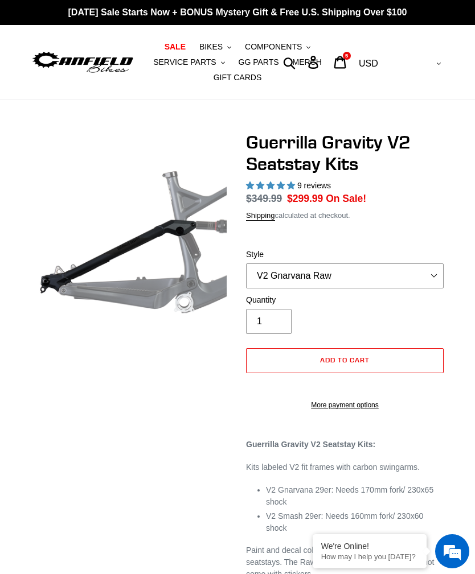
select select "highest-rating"
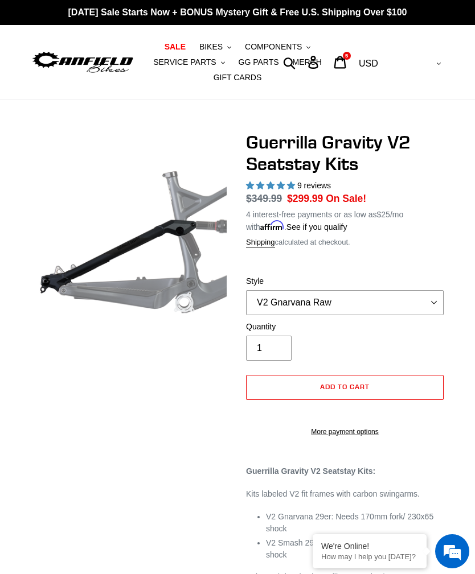
click at [437, 275] on label "Style" at bounding box center [344, 281] width 197 height 12
click at [437, 290] on select "V2 Gnarvana V2 Gnarvana Raw V2 Smash V2 Smash Raw" at bounding box center [344, 302] width 197 height 25
click at [434, 296] on select "V2 Gnarvana V2 Gnarvana Raw V2 Smash V2 Smash Raw" at bounding box center [344, 302] width 197 height 25
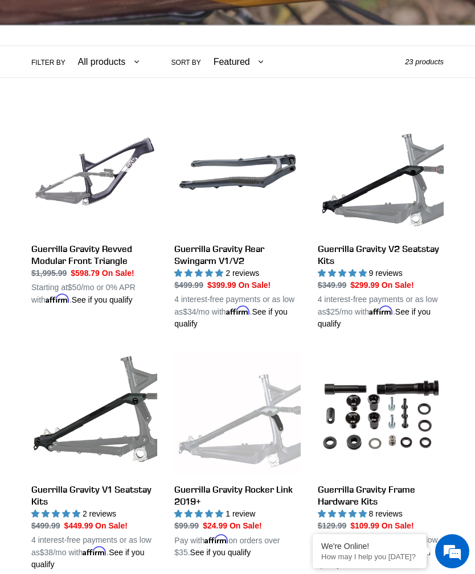
click at [127, 424] on link "Guerrilla Gravity V1 Seatstay Kits" at bounding box center [94, 460] width 126 height 221
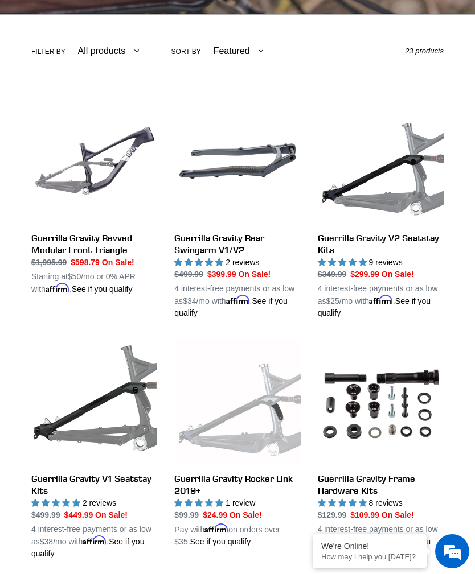
click at [432, 242] on link "Guerrilla Gravity V2 Seatstay Kits" at bounding box center [381, 208] width 126 height 221
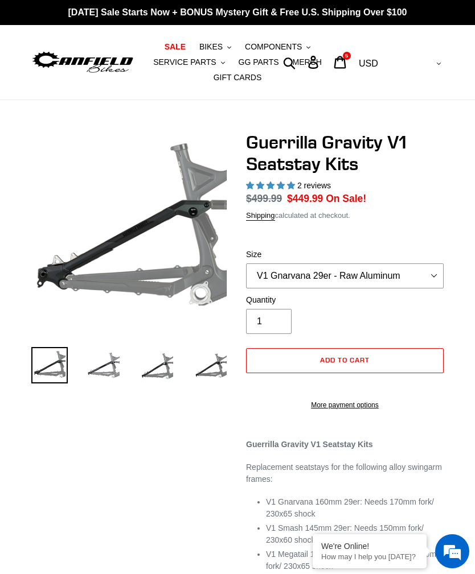
select select "highest-rating"
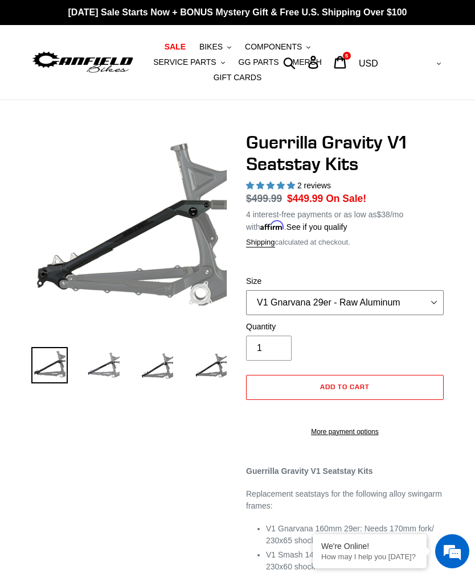
click at [419, 298] on select "V1 Gnarvana 29er V1 Gnarvana 29er - Raw Aluminum V1 Megatail 27.5/ MX - Raw Alu…" at bounding box center [344, 302] width 197 height 25
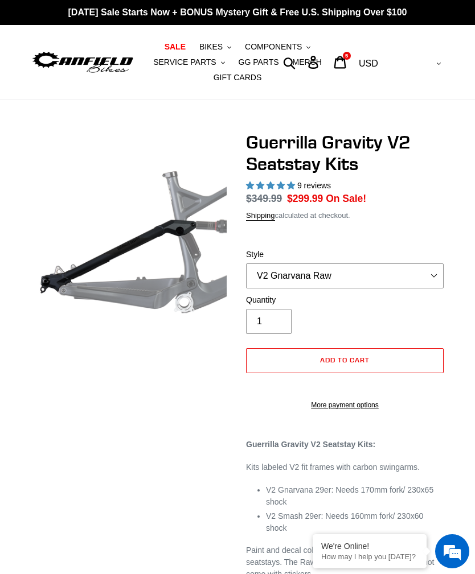
select select "highest-rating"
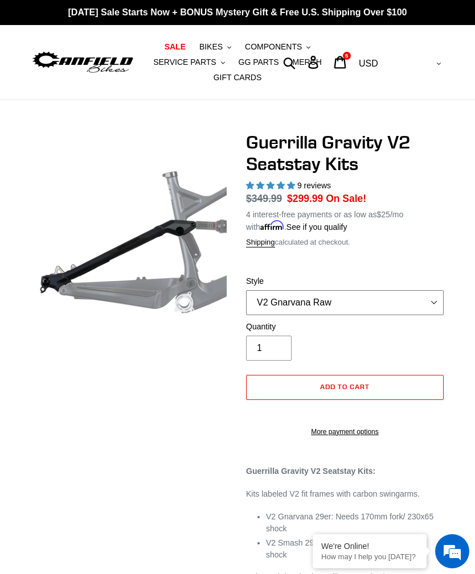
click at [428, 308] on select "V2 Gnarvana V2 Gnarvana Raw V2 Smash V2 Smash Raw" at bounding box center [344, 302] width 197 height 25
click at [346, 60] on icon at bounding box center [339, 62] width 13 height 13
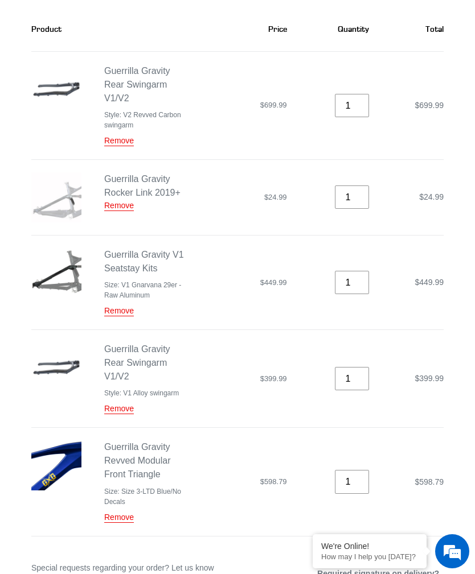
scroll to position [180, 0]
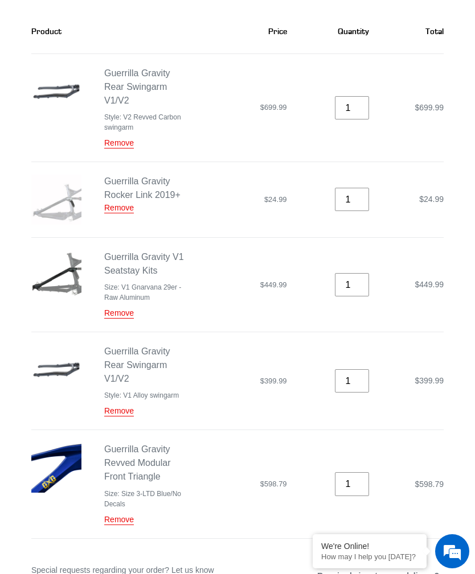
click at [114, 146] on link "Remove" at bounding box center [119, 143] width 30 height 10
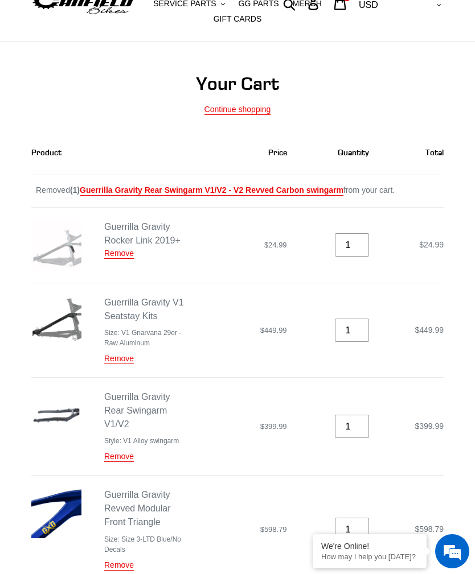
scroll to position [0, 0]
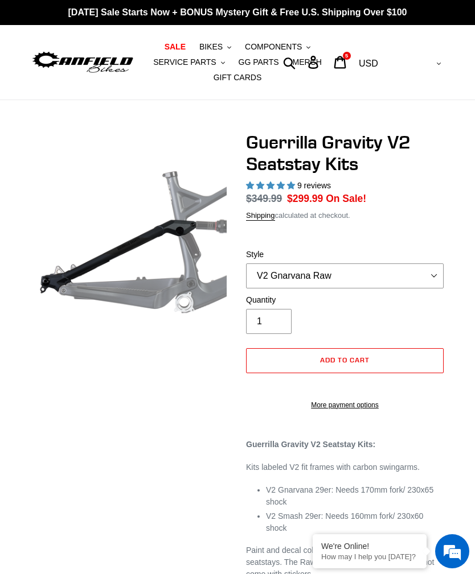
select select "highest-rating"
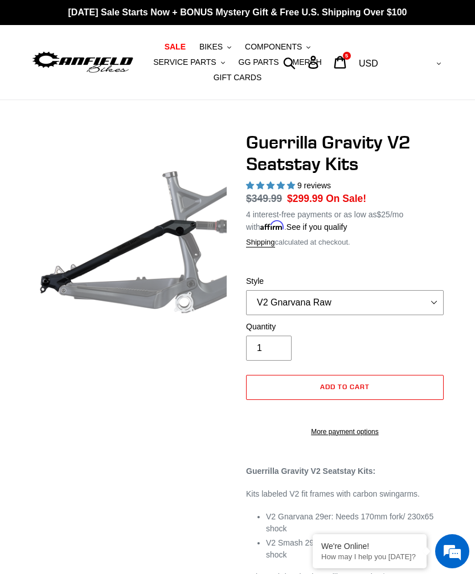
click at [293, 49] on span "COMPONENTS" at bounding box center [273, 47] width 57 height 10
